Goal: Find specific page/section: Locate a particular part of the current website

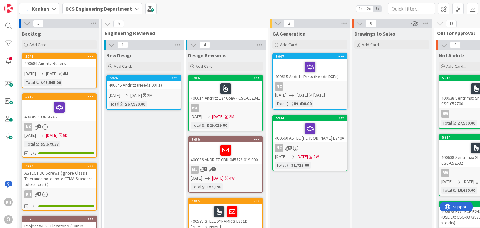
click at [324, 139] on div "400660 ASTEC [PERSON_NAME] E240A" at bounding box center [310, 131] width 74 height 21
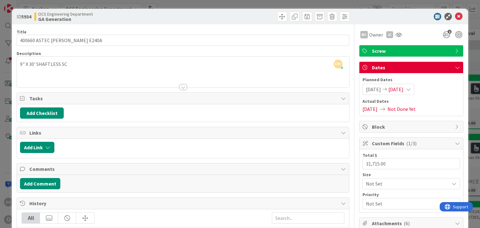
click at [458, 18] on div at bounding box center [408, 17] width 111 height 8
click at [456, 18] on icon at bounding box center [459, 17] width 8 height 8
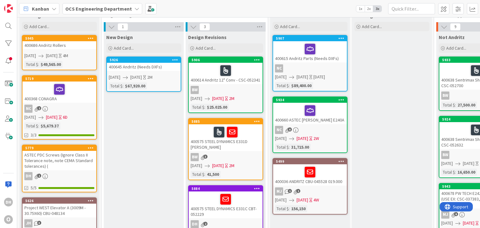
scroll to position [31, 0]
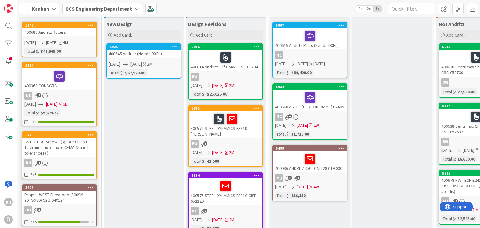
click at [76, 75] on div at bounding box center [59, 76] width 70 height 13
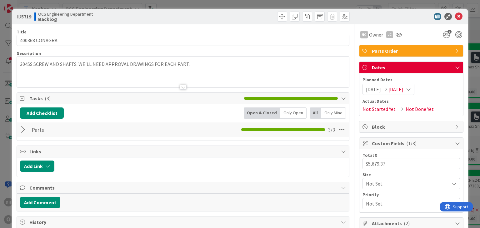
click at [29, 129] on div "Parts Checklist Name 5 / 64 Parts 3 / 3" at bounding box center [183, 130] width 332 height 14
click at [21, 128] on div at bounding box center [24, 129] width 8 height 11
